Goal: Task Accomplishment & Management: Manage account settings

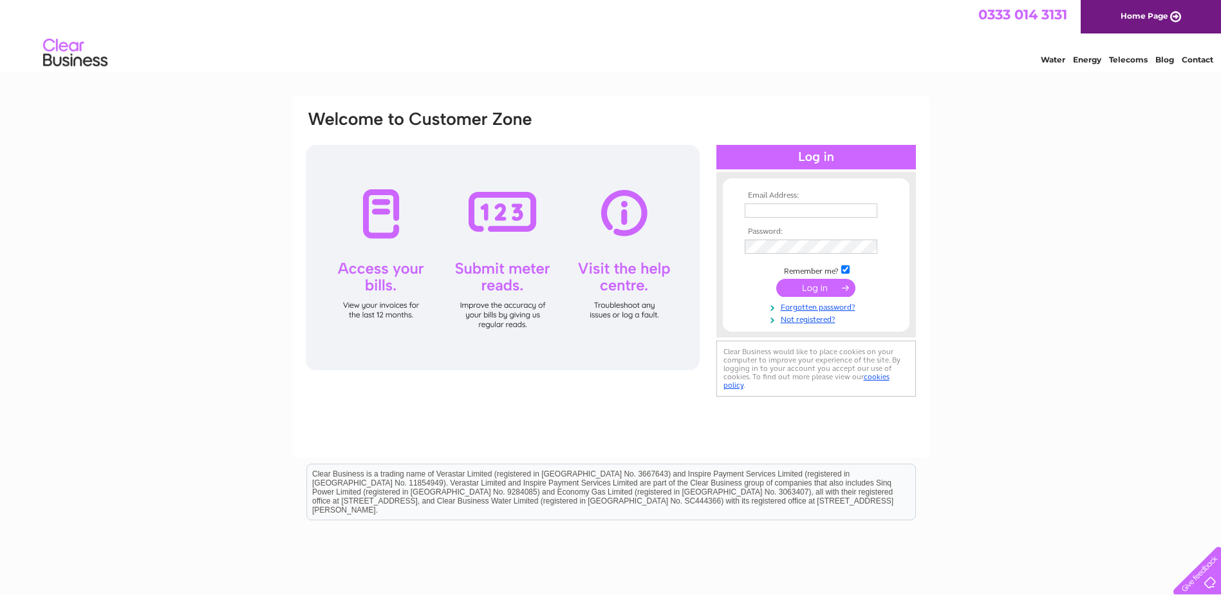
type input "[EMAIL_ADDRESS][DOMAIN_NAME]"
click at [824, 288] on input "submit" at bounding box center [816, 288] width 79 height 18
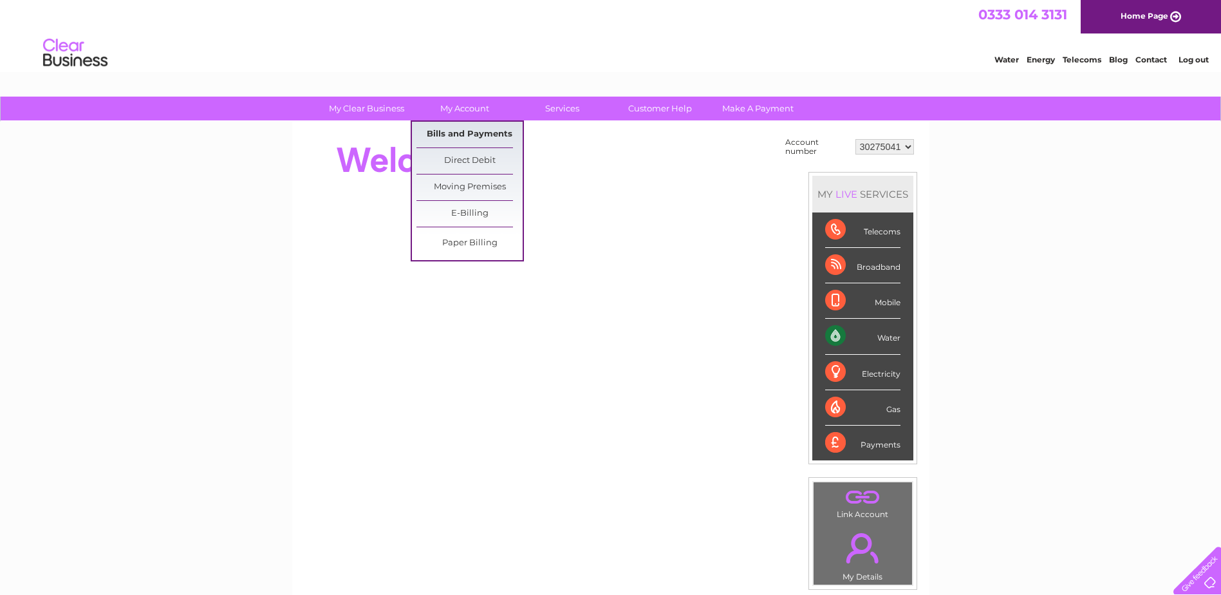
click at [467, 127] on link "Bills and Payments" at bounding box center [470, 135] width 106 height 26
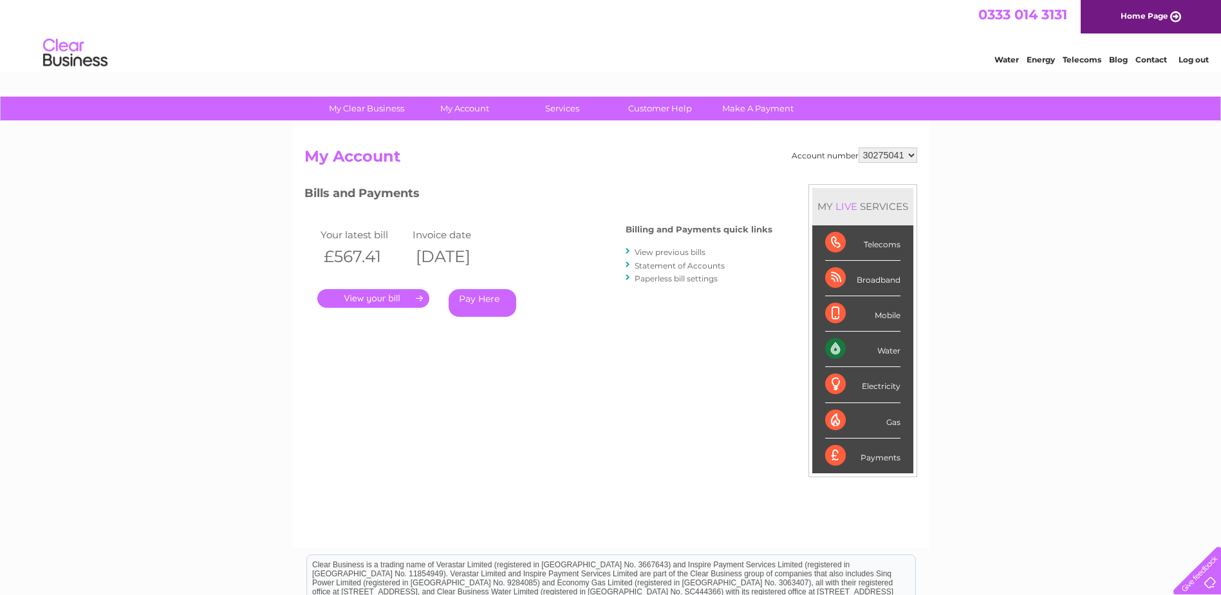
click at [394, 297] on link "." at bounding box center [373, 298] width 112 height 19
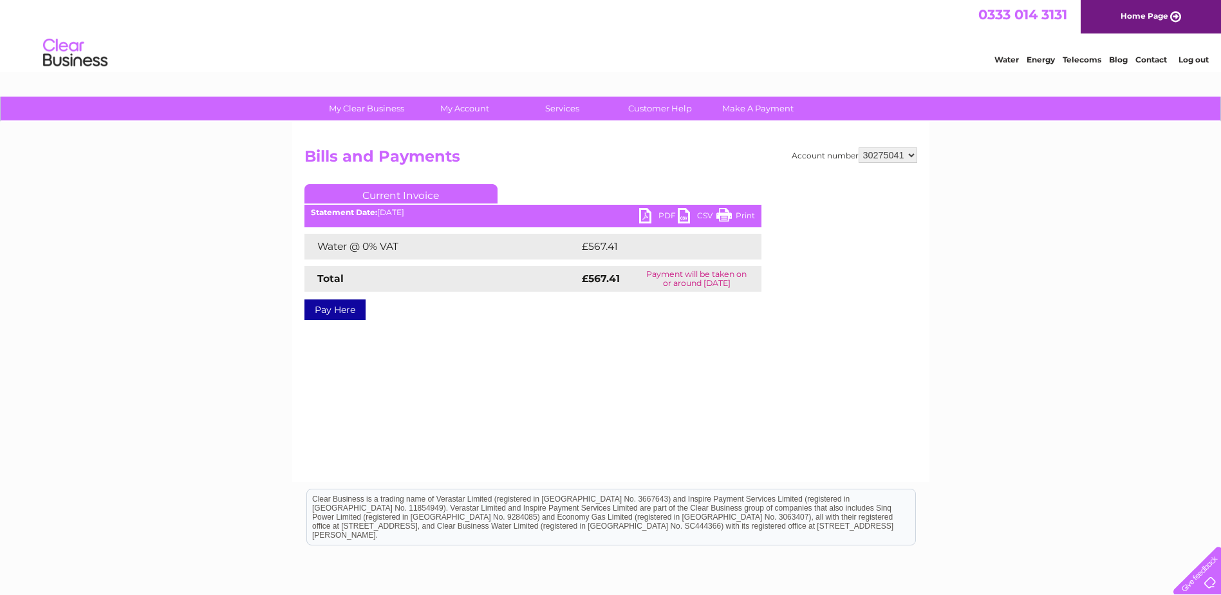
click at [658, 211] on link "PDF" at bounding box center [658, 217] width 39 height 19
click at [663, 214] on link "PDF" at bounding box center [658, 217] width 39 height 19
